Goal: Information Seeking & Learning: Learn about a topic

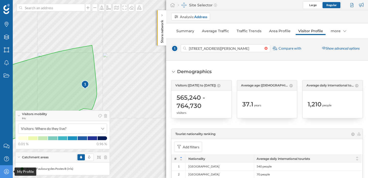
click at [9, 170] on icon "My Profile" at bounding box center [6, 171] width 6 height 5
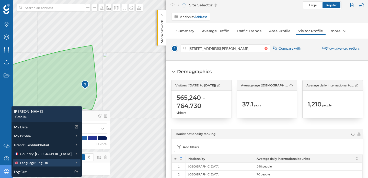
click at [35, 165] on span "Language: English" at bounding box center [34, 162] width 28 height 5
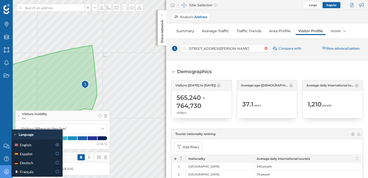
click at [5, 170] on icon "My Profile" at bounding box center [6, 171] width 6 height 5
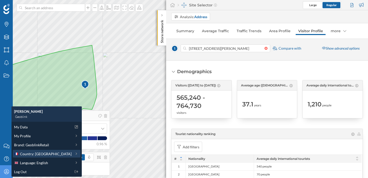
click at [32, 157] on div "Country: [GEOGRAPHIC_DATA]" at bounding box center [47, 154] width 68 height 8
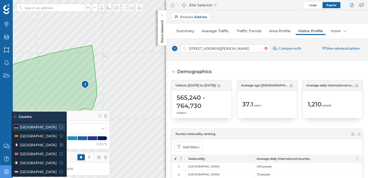
click at [59, 126] on icon at bounding box center [61, 127] width 5 height 4
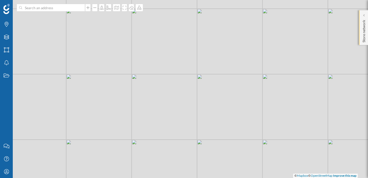
click at [359, 16] on div "Store network" at bounding box center [363, 27] width 9 height 35
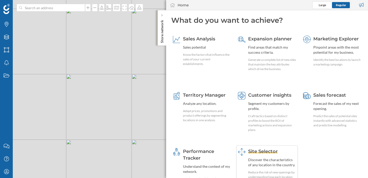
click at [255, 155] on div "Site Selector Discover the characteristics of any location in the country. Redu…" at bounding box center [272, 166] width 48 height 36
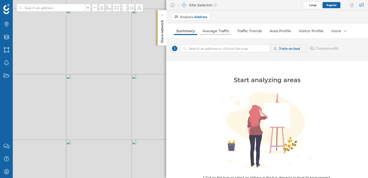
click at [215, 31] on link "Average Traffic" at bounding box center [216, 31] width 32 height 8
click at [306, 32] on div "more" at bounding box center [306, 31] width 21 height 8
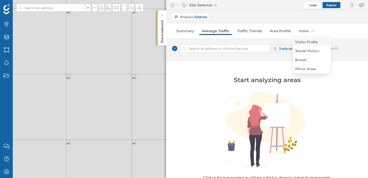
click at [309, 40] on div "Visitor Profile" at bounding box center [306, 42] width 22 height 4
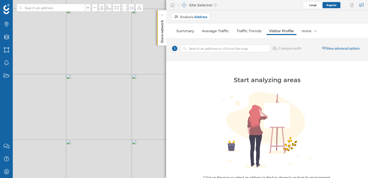
click at [231, 44] on input at bounding box center [225, 48] width 78 height 8
click at [231, 46] on input at bounding box center [225, 48] width 78 height 8
click at [174, 48] on span "1" at bounding box center [174, 48] width 7 height 7
click at [238, 49] on input at bounding box center [225, 48] width 78 height 8
click at [251, 53] on div "1 Compare with" at bounding box center [236, 49] width 130 height 10
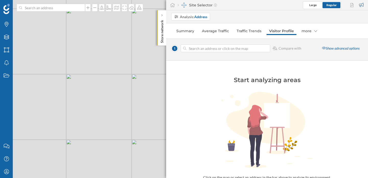
click at [270, 43] on div "1 Compare with Show advanced options" at bounding box center [267, 50] width 202 height 22
click at [274, 32] on link "Visitor Profile" at bounding box center [281, 31] width 30 height 8
click at [245, 48] on input at bounding box center [225, 48] width 78 height 8
click at [133, 76] on div "© Mapbox © OpenStreetMap Improve this map" at bounding box center [184, 89] width 368 height 178
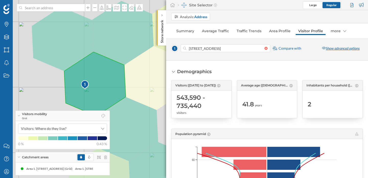
click at [338, 46] on div "Show advanced options" at bounding box center [340, 48] width 44 height 8
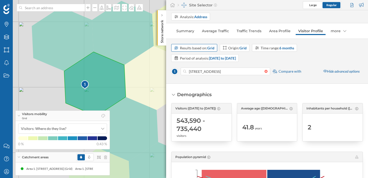
click at [201, 48] on div "Results based on: Grid" at bounding box center [197, 47] width 34 height 5
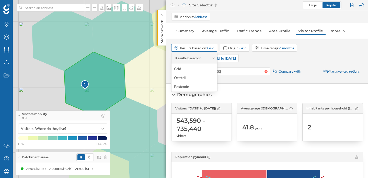
click at [201, 48] on div "Results based on: Grid" at bounding box center [197, 47] width 34 height 5
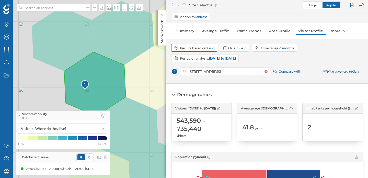
click at [201, 48] on div "Results based on: Grid" at bounding box center [197, 47] width 34 height 5
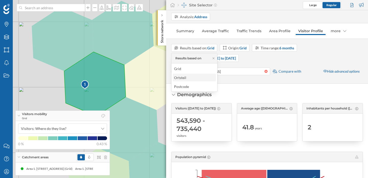
click at [192, 77] on div "Ortsteil" at bounding box center [194, 77] width 40 height 5
